Goal: Transaction & Acquisition: Purchase product/service

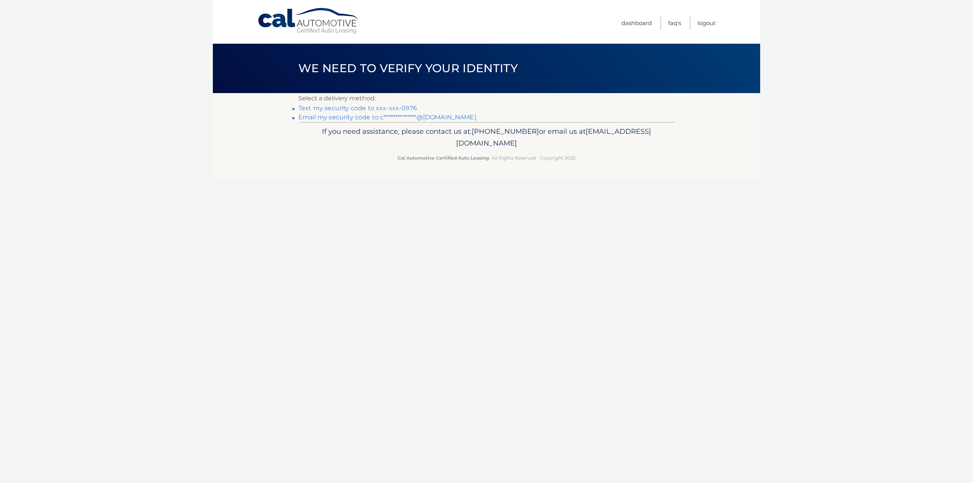
click at [415, 115] on link "**********" at bounding box center [387, 117] width 178 height 7
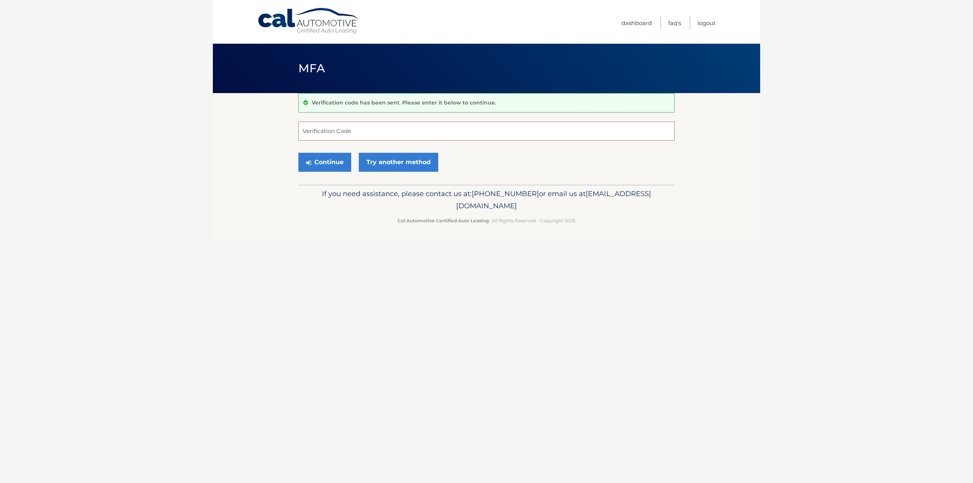
drag, startPoint x: 325, startPoint y: 120, endPoint x: 315, endPoint y: 132, distance: 15.1
paste input "868252"
click at [328, 154] on button "Continue" at bounding box center [324, 162] width 53 height 19
click at [337, 133] on input "868252" at bounding box center [486, 131] width 376 height 19
click at [322, 164] on button "Continue" at bounding box center [324, 162] width 53 height 19
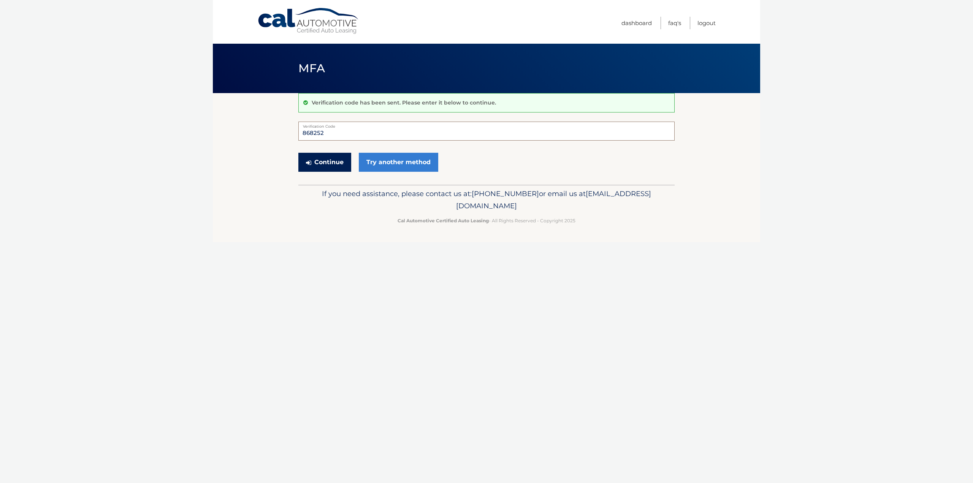
type input "868252"
click at [324, 157] on button "Continue" at bounding box center [324, 162] width 53 height 19
click at [311, 163] on icon "submit" at bounding box center [308, 163] width 5 height 6
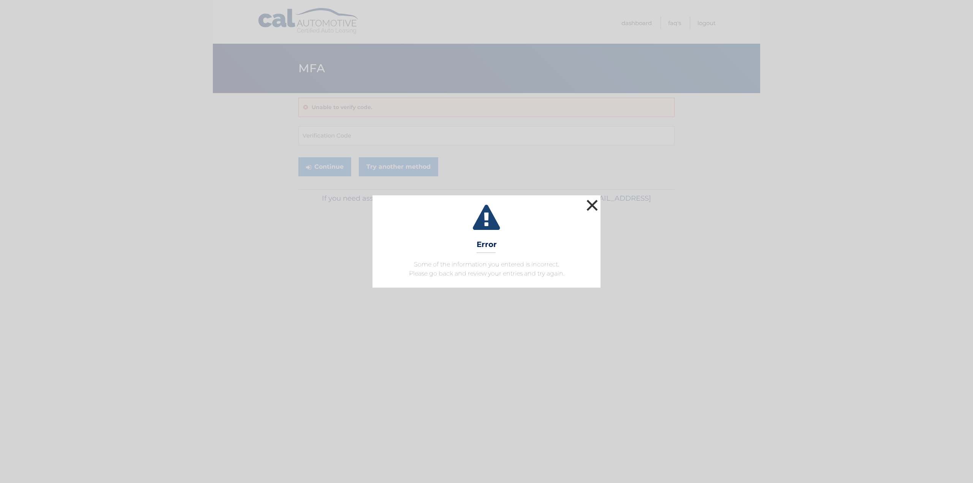
click at [595, 202] on button "×" at bounding box center [591, 205] width 15 height 15
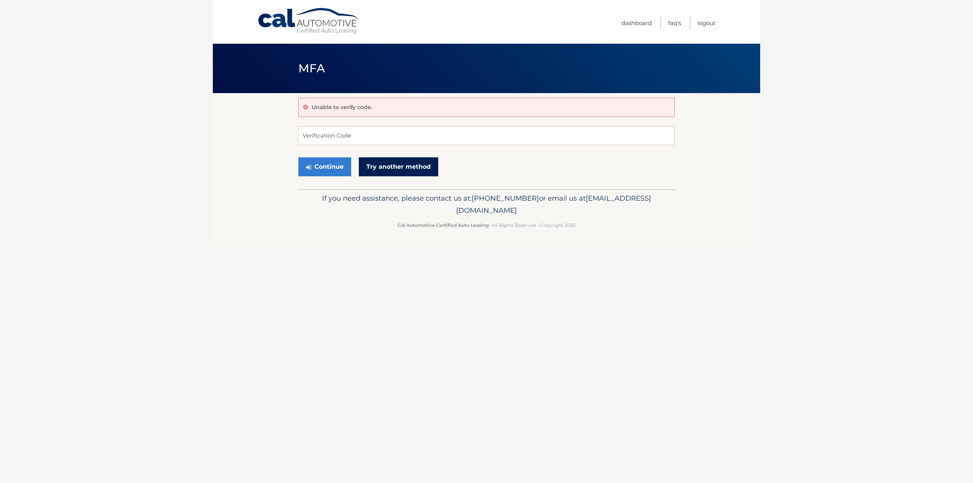
click at [424, 162] on link "Try another method" at bounding box center [398, 166] width 79 height 19
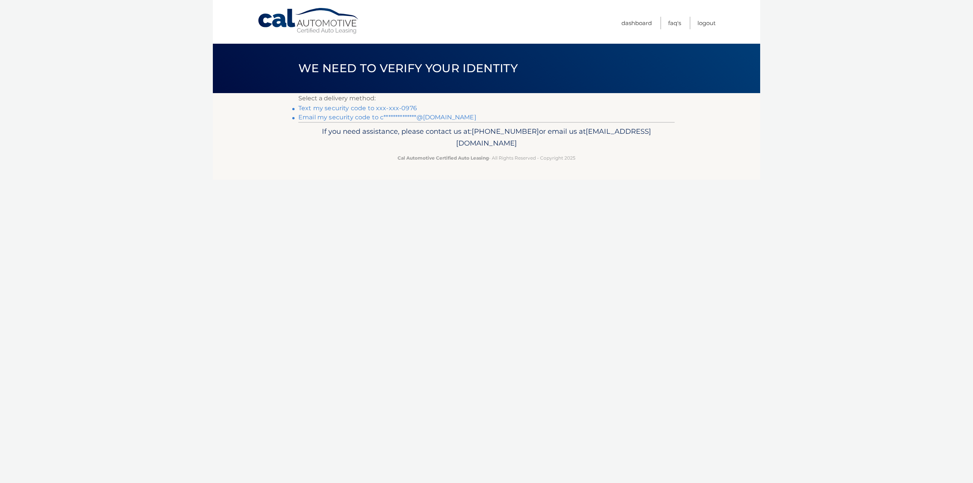
click at [402, 120] on link "**********" at bounding box center [387, 117] width 178 height 7
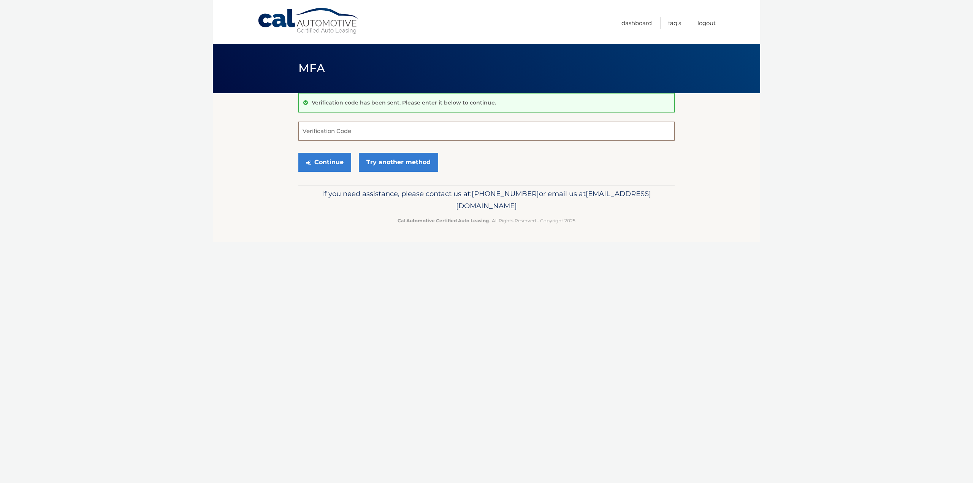
paste input "084018"
click at [331, 157] on button "Continue" at bounding box center [324, 162] width 53 height 19
type input "084018"
click at [320, 164] on button "Continue" at bounding box center [324, 162] width 53 height 19
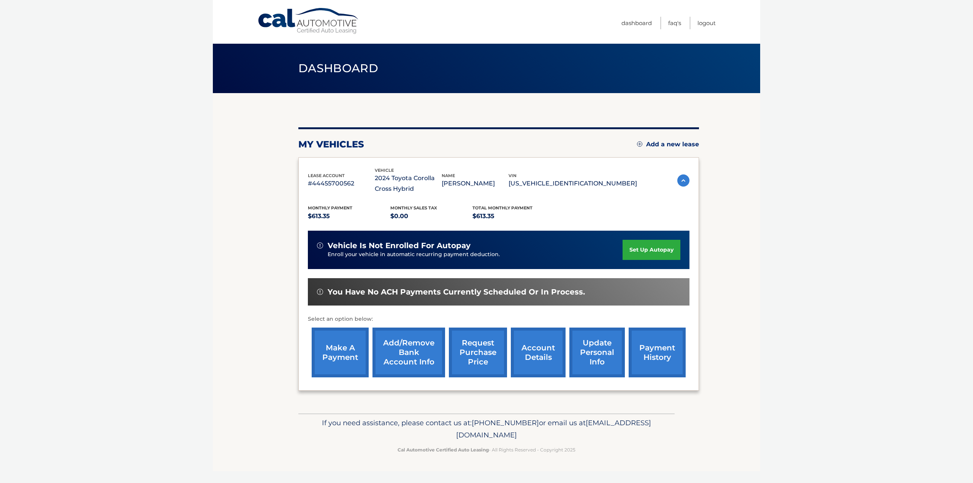
click at [350, 346] on link "make a payment" at bounding box center [340, 353] width 57 height 50
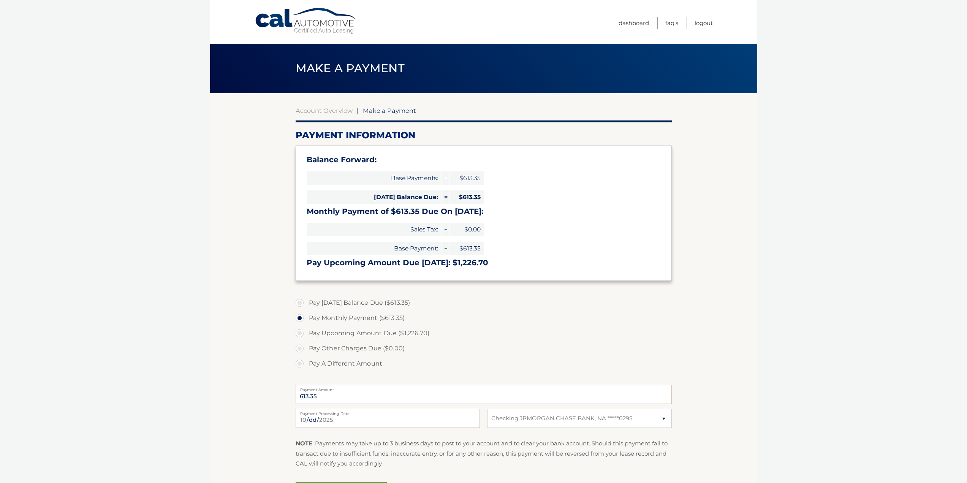
select select "MDQ4MjBiYWEtMDRhZS00NzdkLWEwNDctMWMwOWQ2MzE1MTM0"
click at [381, 302] on label "Pay Today's Balance Due ($613.35)" at bounding box center [484, 302] width 376 height 15
click at [306, 302] on input "Pay Today's Balance Due ($613.35)" at bounding box center [303, 301] width 8 height 12
radio input "true"
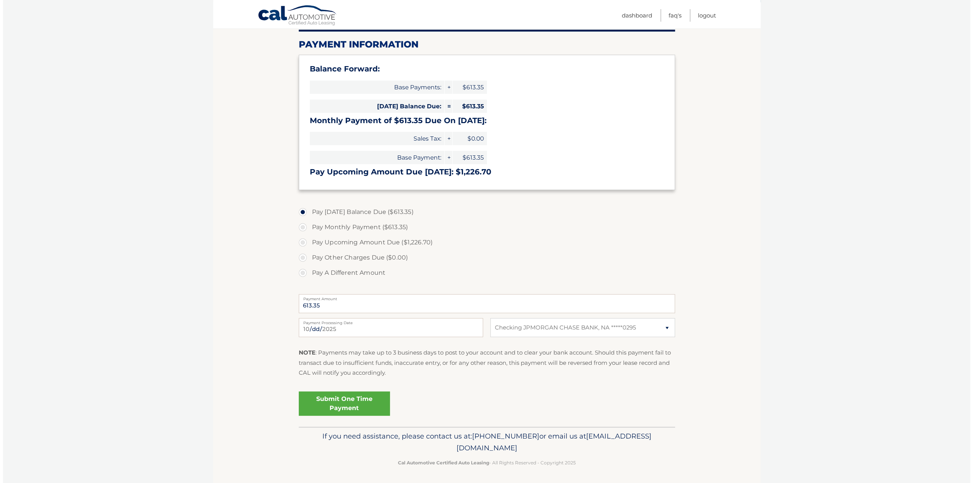
scroll to position [92, 0]
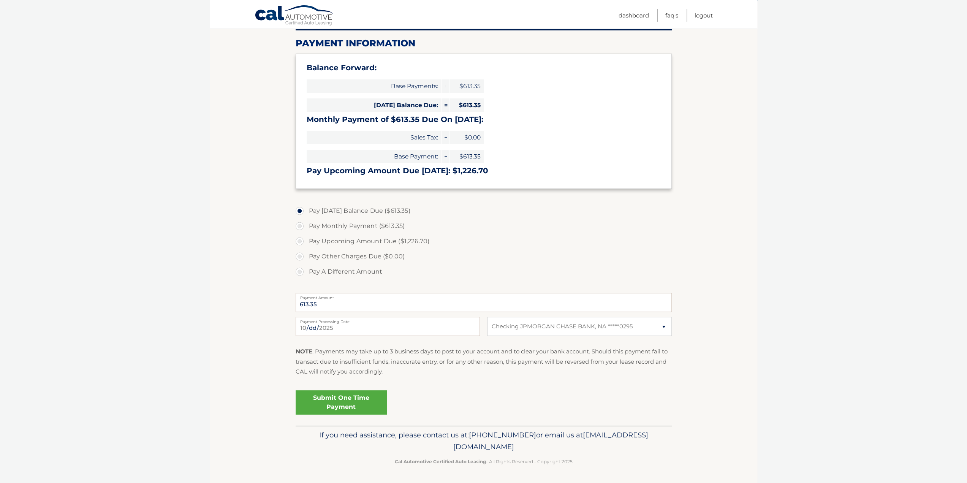
click at [338, 401] on link "Submit One Time Payment" at bounding box center [341, 402] width 91 height 24
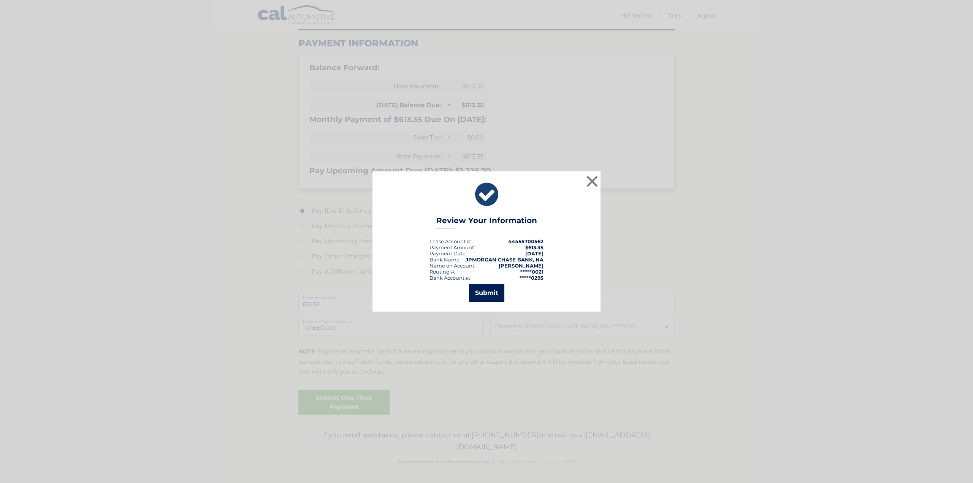
click at [478, 293] on button "Submit" at bounding box center [486, 293] width 35 height 18
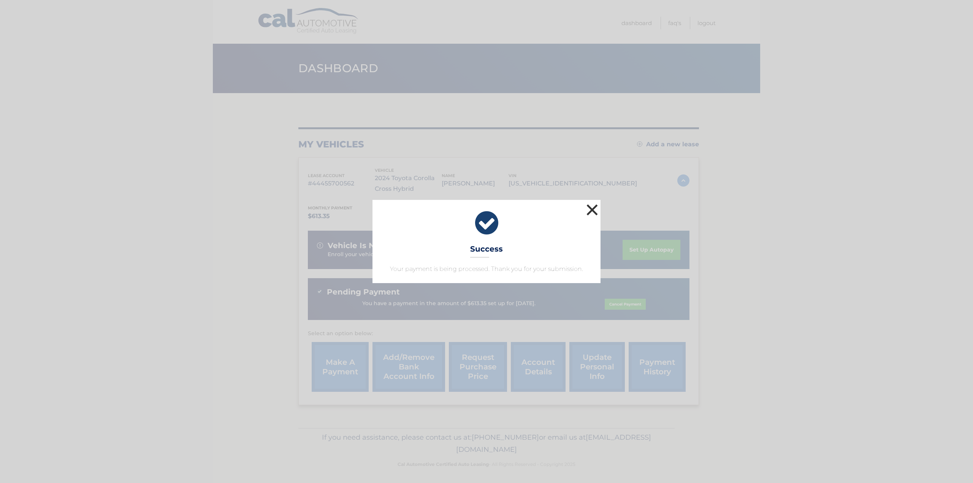
click at [589, 206] on button "×" at bounding box center [591, 209] width 15 height 15
